Goal: Information Seeking & Learning: Understand process/instructions

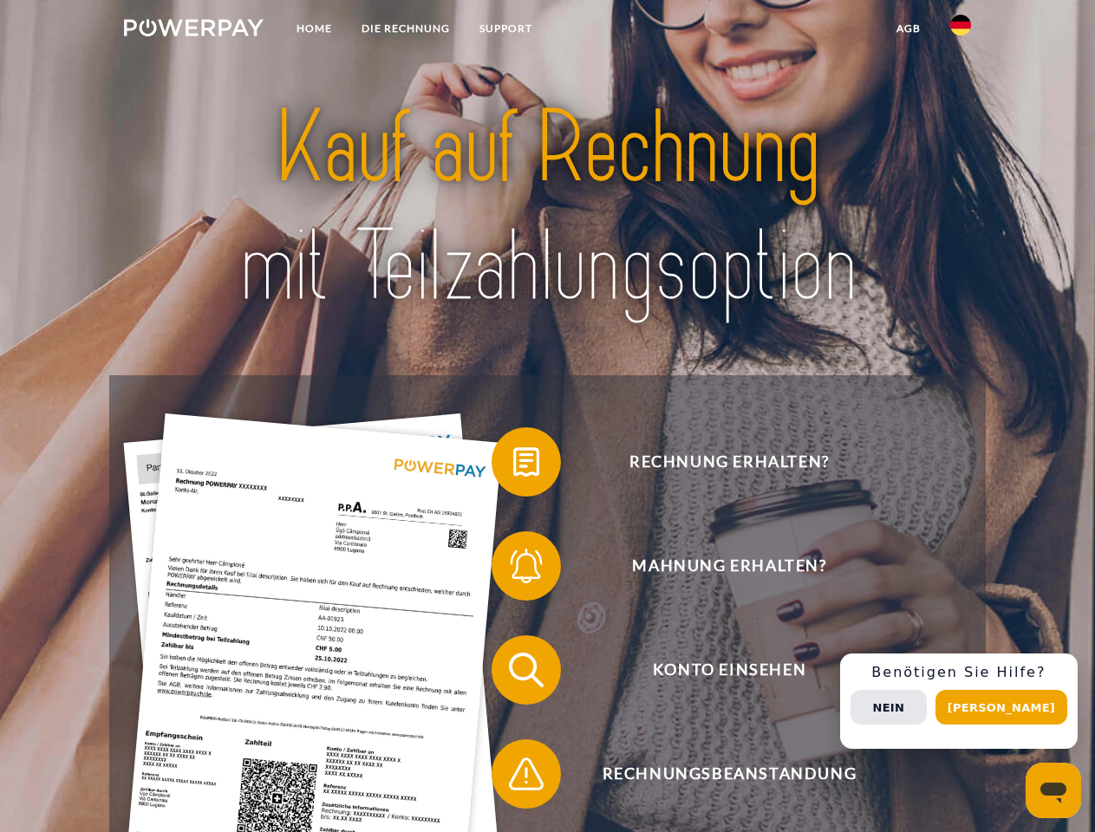
click at [193, 30] on img at bounding box center [194, 27] width 140 height 17
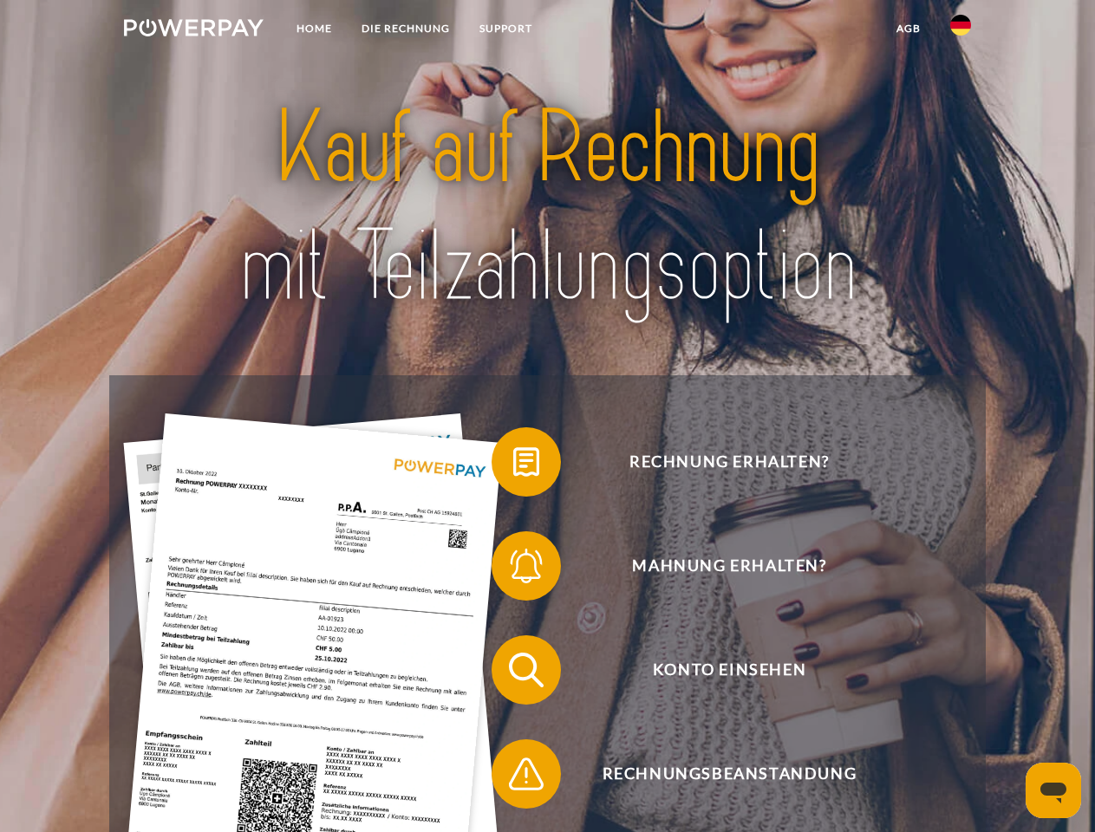
click at [961, 30] on img at bounding box center [960, 25] width 21 height 21
click at [908, 29] on link "agb" at bounding box center [909, 28] width 54 height 31
click at [513, 466] on span at bounding box center [500, 462] width 87 height 87
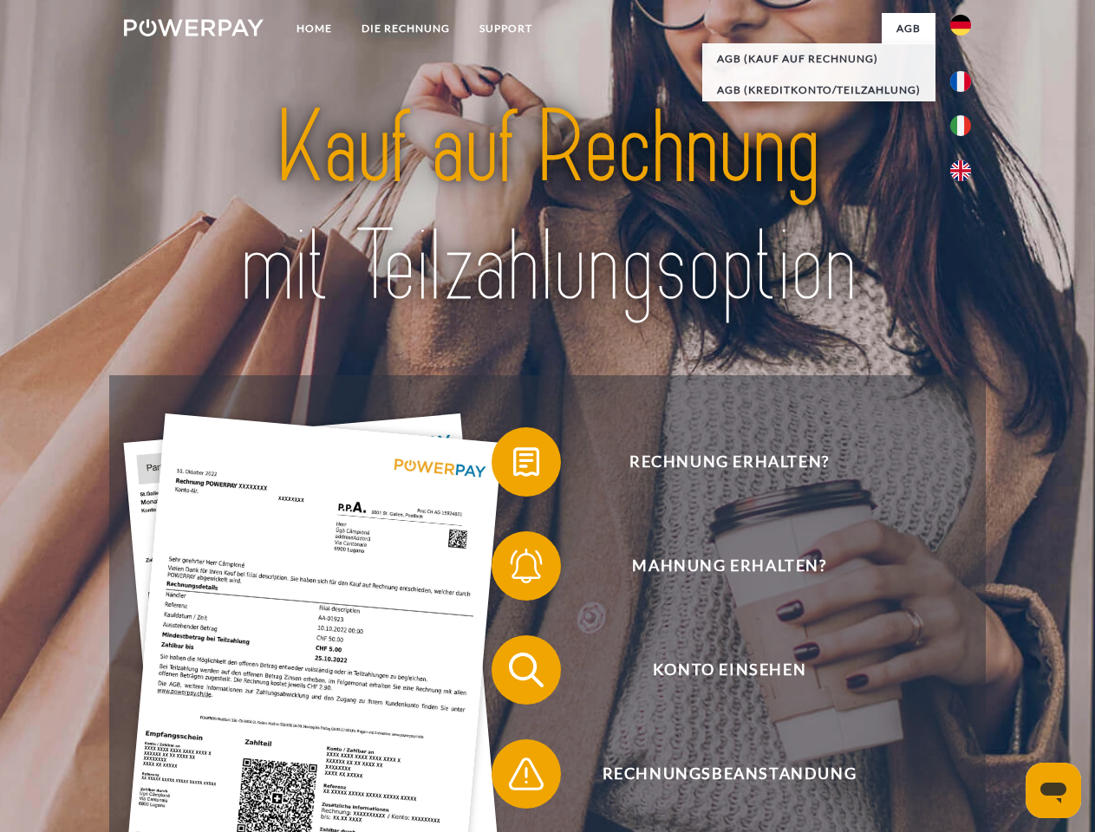
click at [513, 570] on span at bounding box center [500, 566] width 87 height 87
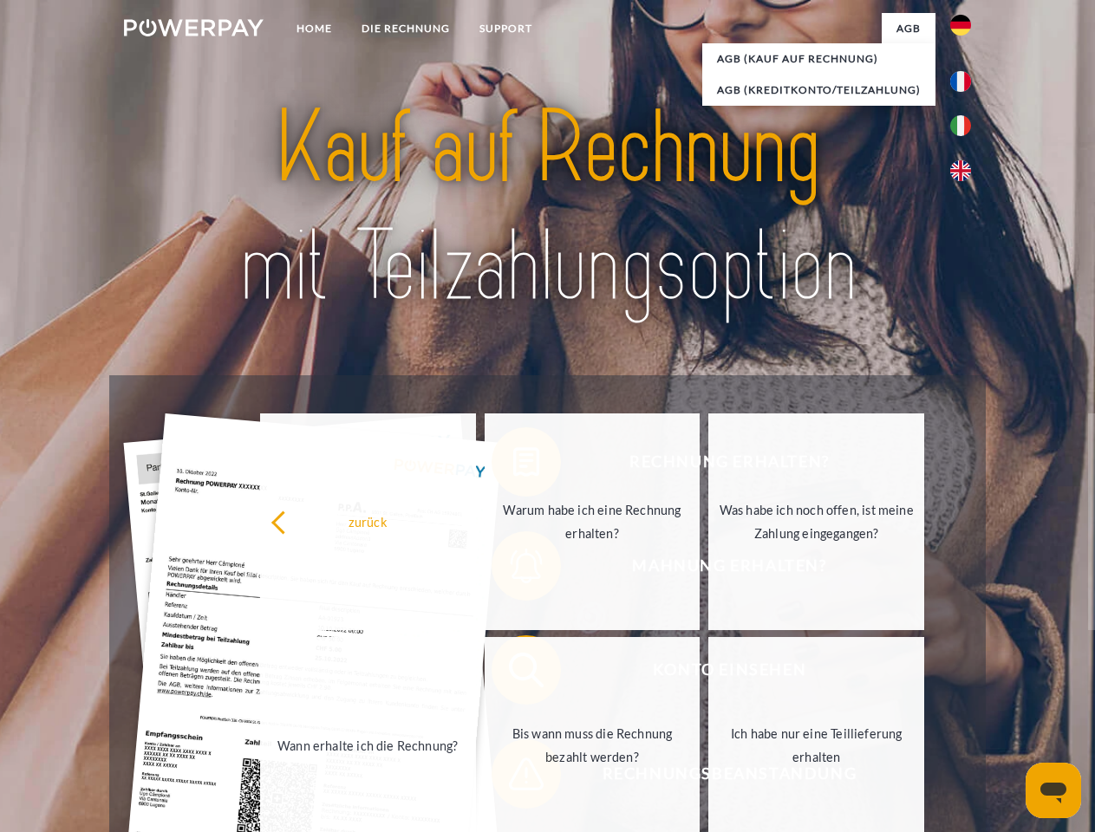
click at [513, 674] on link "Bis wann muss die Rechnung bezahlt werden?" at bounding box center [593, 745] width 216 height 217
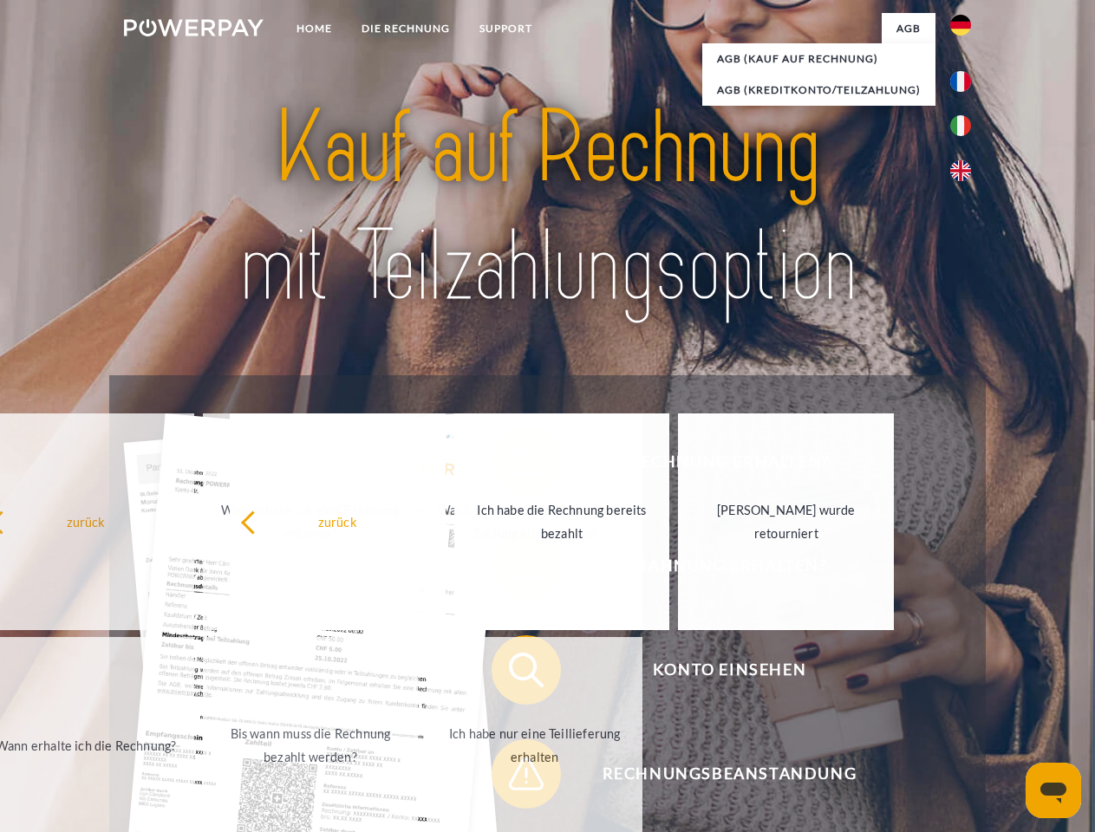
click at [513, 778] on span at bounding box center [500, 774] width 87 height 87
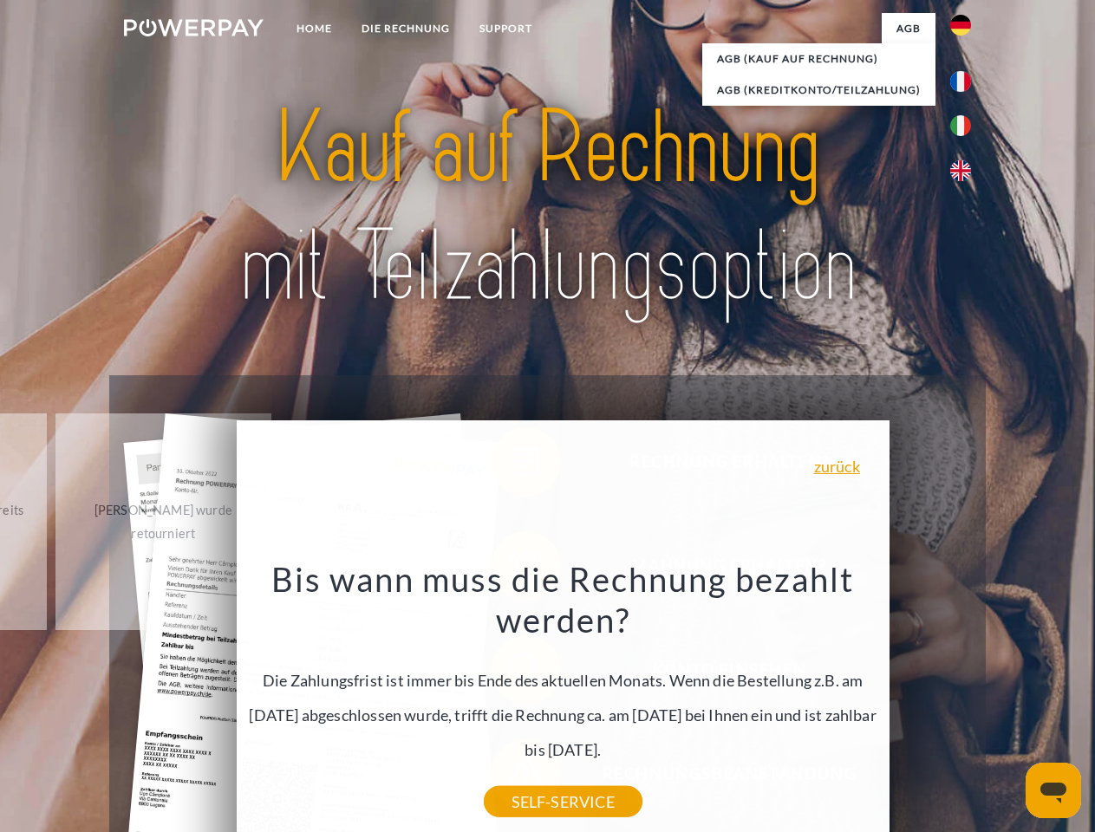
click at [965, 701] on div "Rechnung erhalten? Mahnung erhalten? Konto einsehen" at bounding box center [547, 722] width 876 height 694
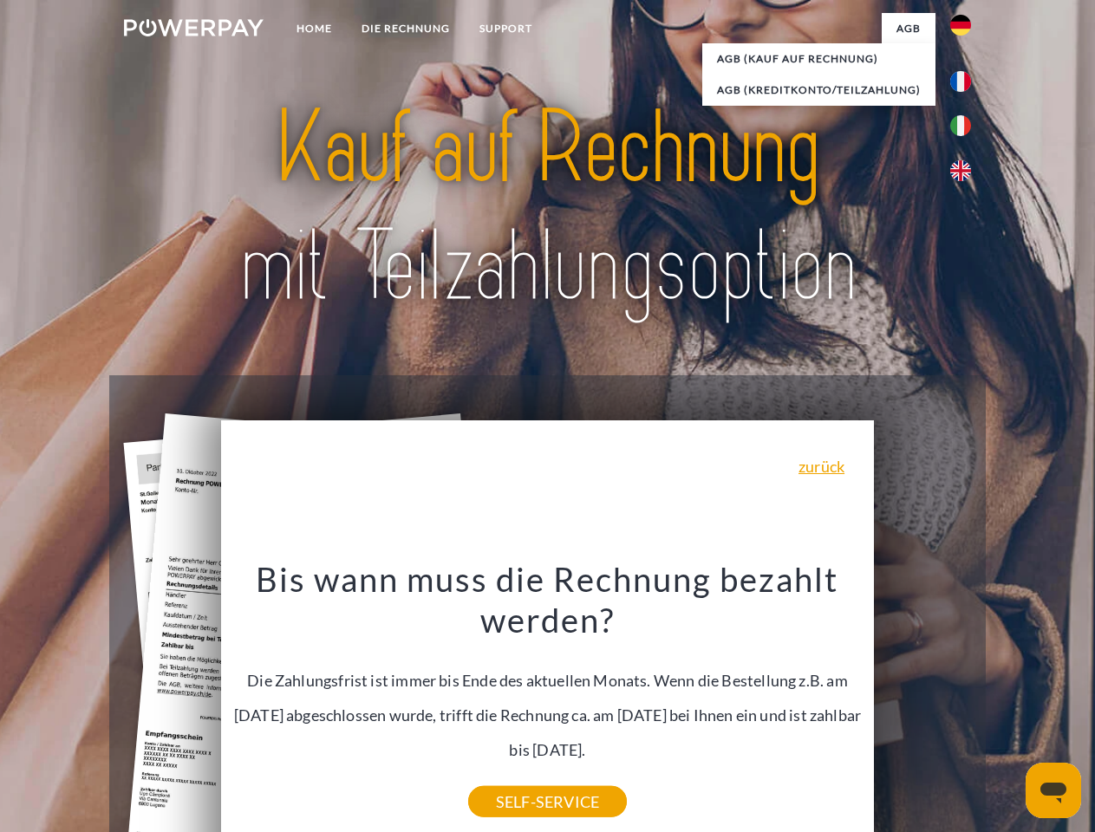
click at [922, 705] on span "Konto einsehen" at bounding box center [729, 670] width 425 height 69
click at [1007, 707] on header "Home DIE RECHNUNG SUPPORT" at bounding box center [547, 598] width 1095 height 1197
